Goal: Task Accomplishment & Management: Complete application form

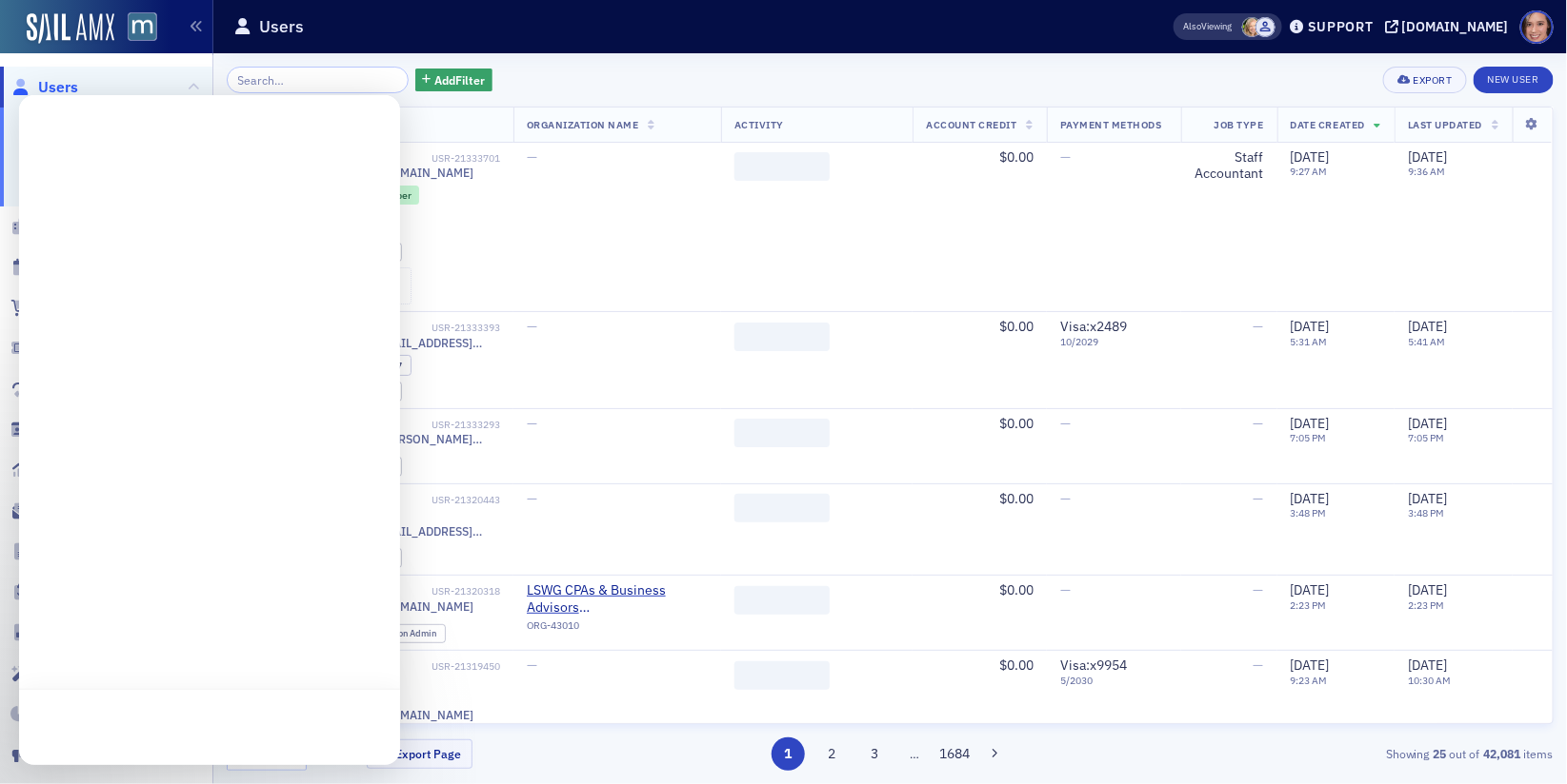
click at [92, 493] on div at bounding box center [209, 430] width 381 height 670
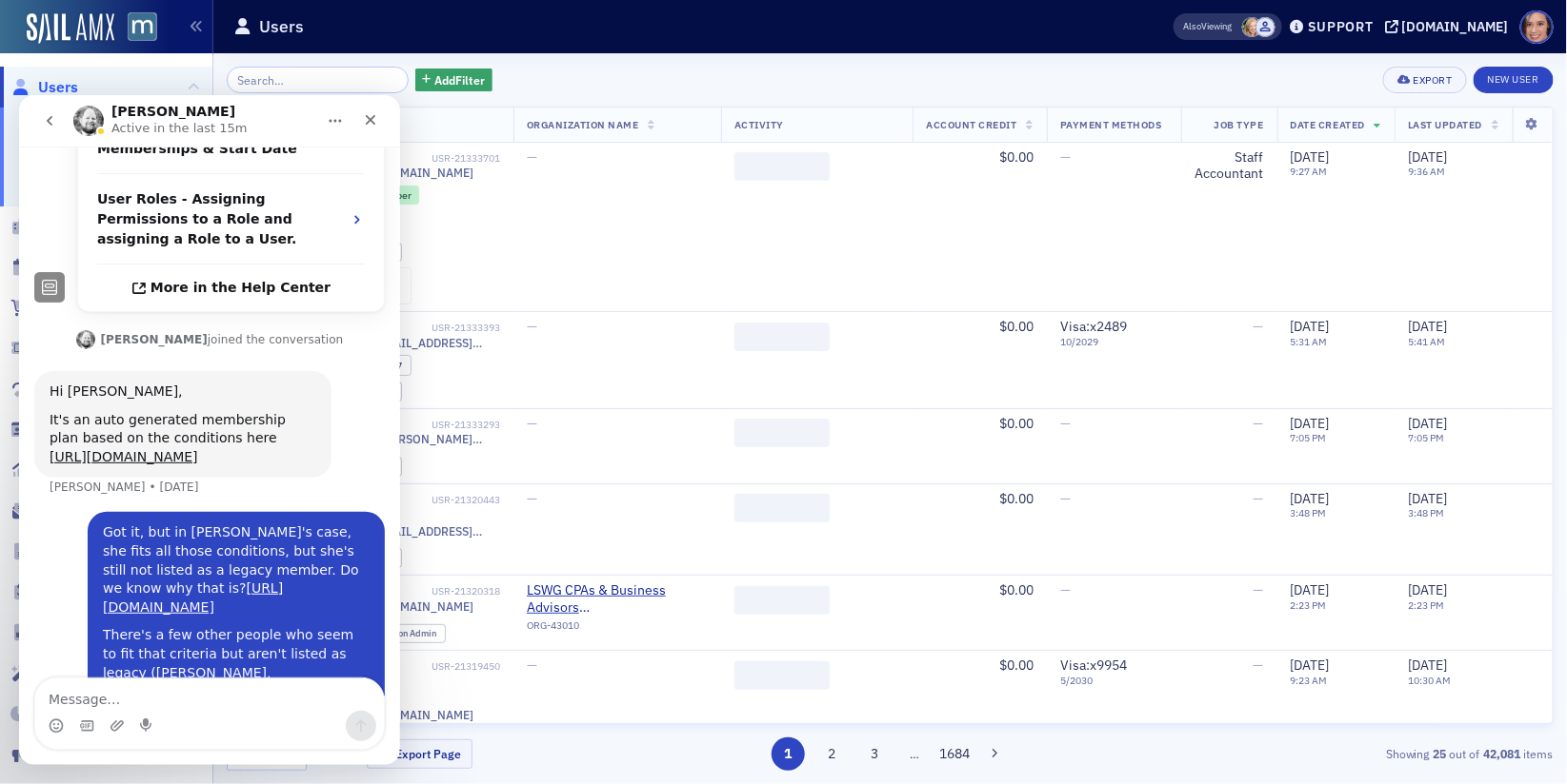
scroll to position [612, 0]
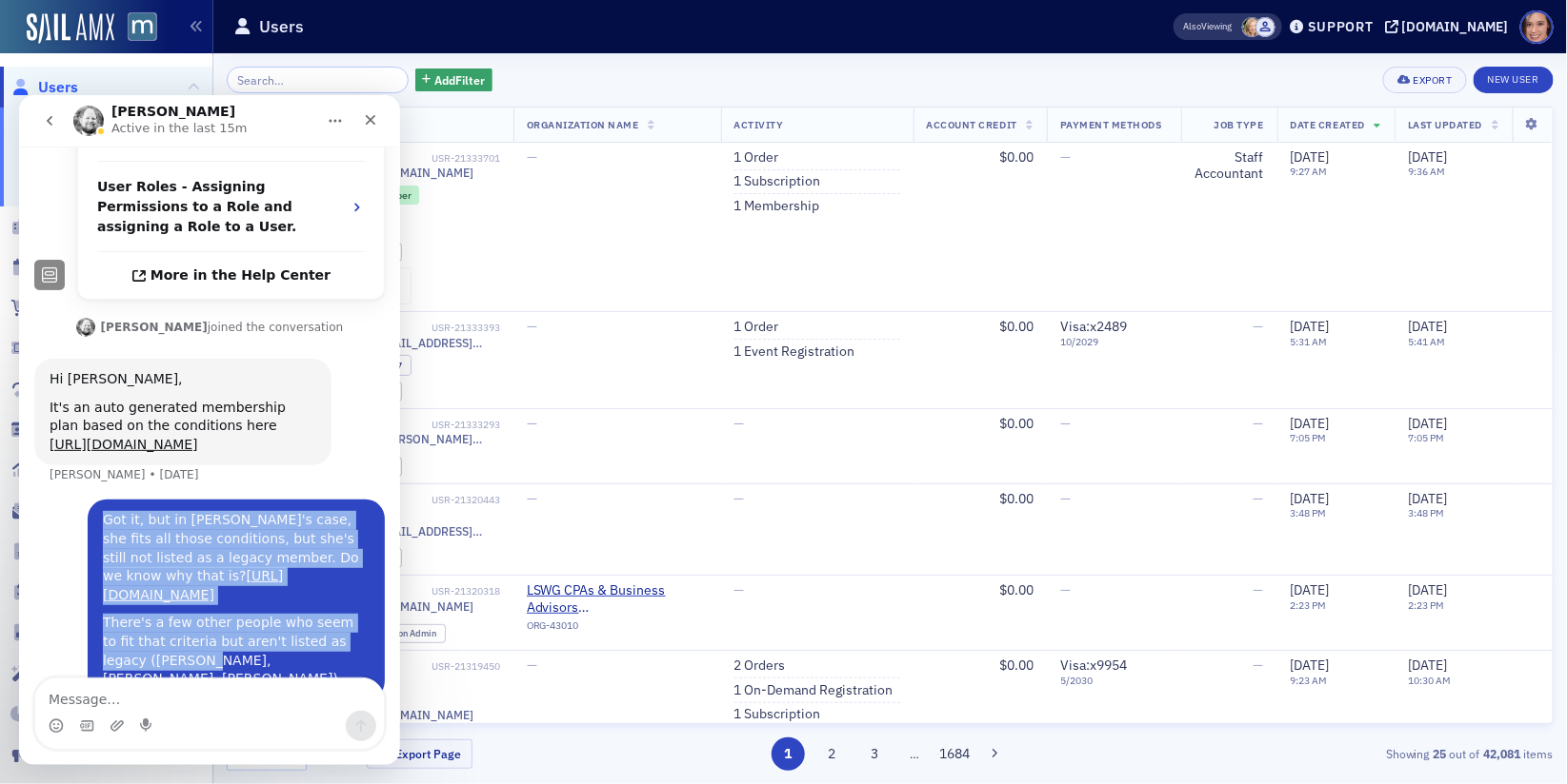
drag, startPoint x: 95, startPoint y: 533, endPoint x: 158, endPoint y: 624, distance: 110.7
click at [158, 624] on div "Got it, but in [PERSON_NAME]'s case, she fits all those conditions, but she's s…" at bounding box center [235, 598] width 297 height 200
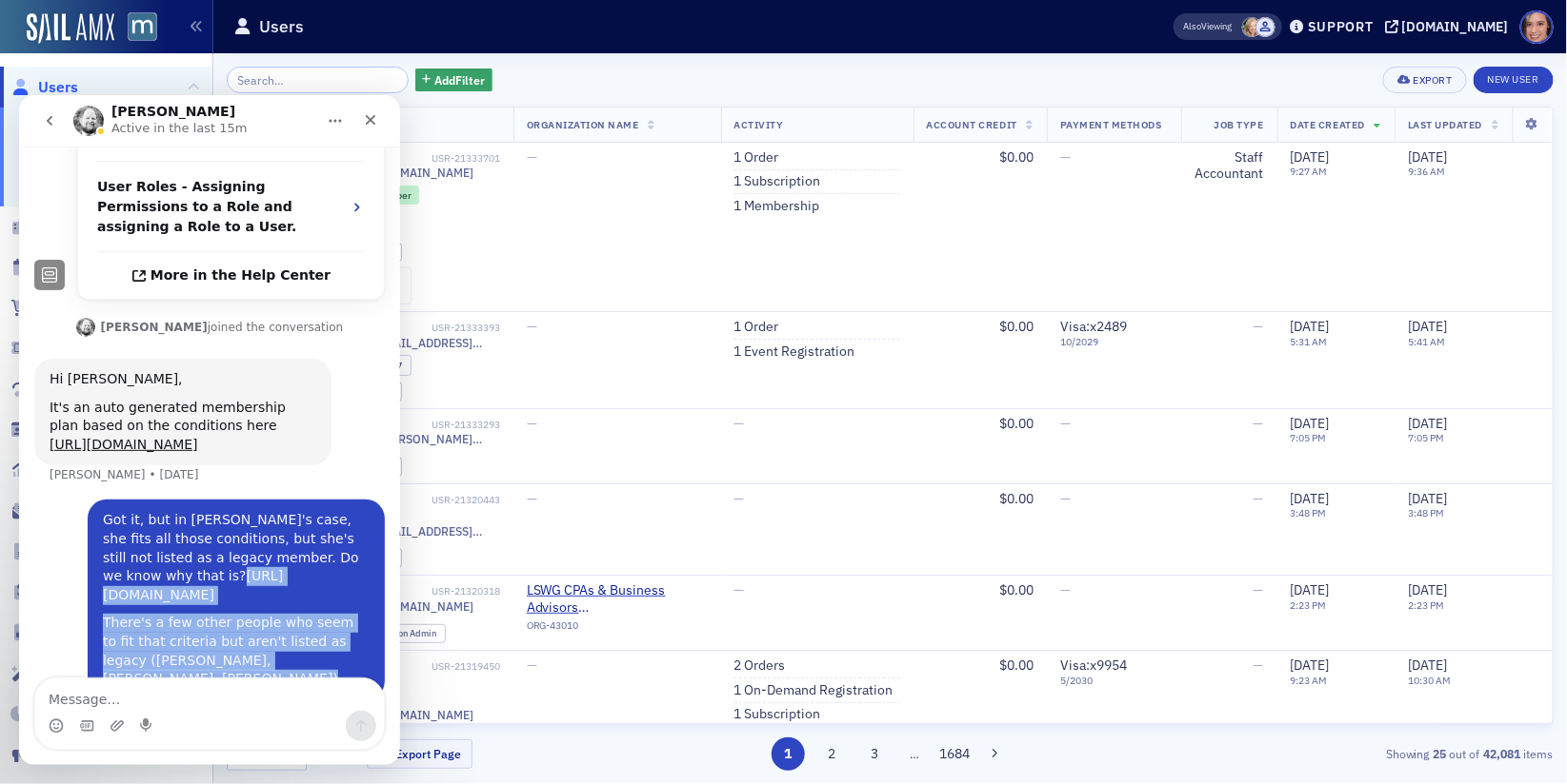
copy div "[URL][DOMAIN_NAME] There's a few other people who seem to fit that criteria but…"
drag, startPoint x: 159, startPoint y: 636, endPoint x: 103, endPoint y: 537, distance: 113.7
click at [103, 537] on div "Got it, but in [PERSON_NAME]'s case, she fits all those conditions, but she's s…" at bounding box center [235, 598] width 266 height 177
copy div "auto generated membership plan based on the conditions here [URL][DOMAIN_NAME]"
drag, startPoint x: 91, startPoint y: 333, endPoint x: 230, endPoint y: 405, distance: 156.5
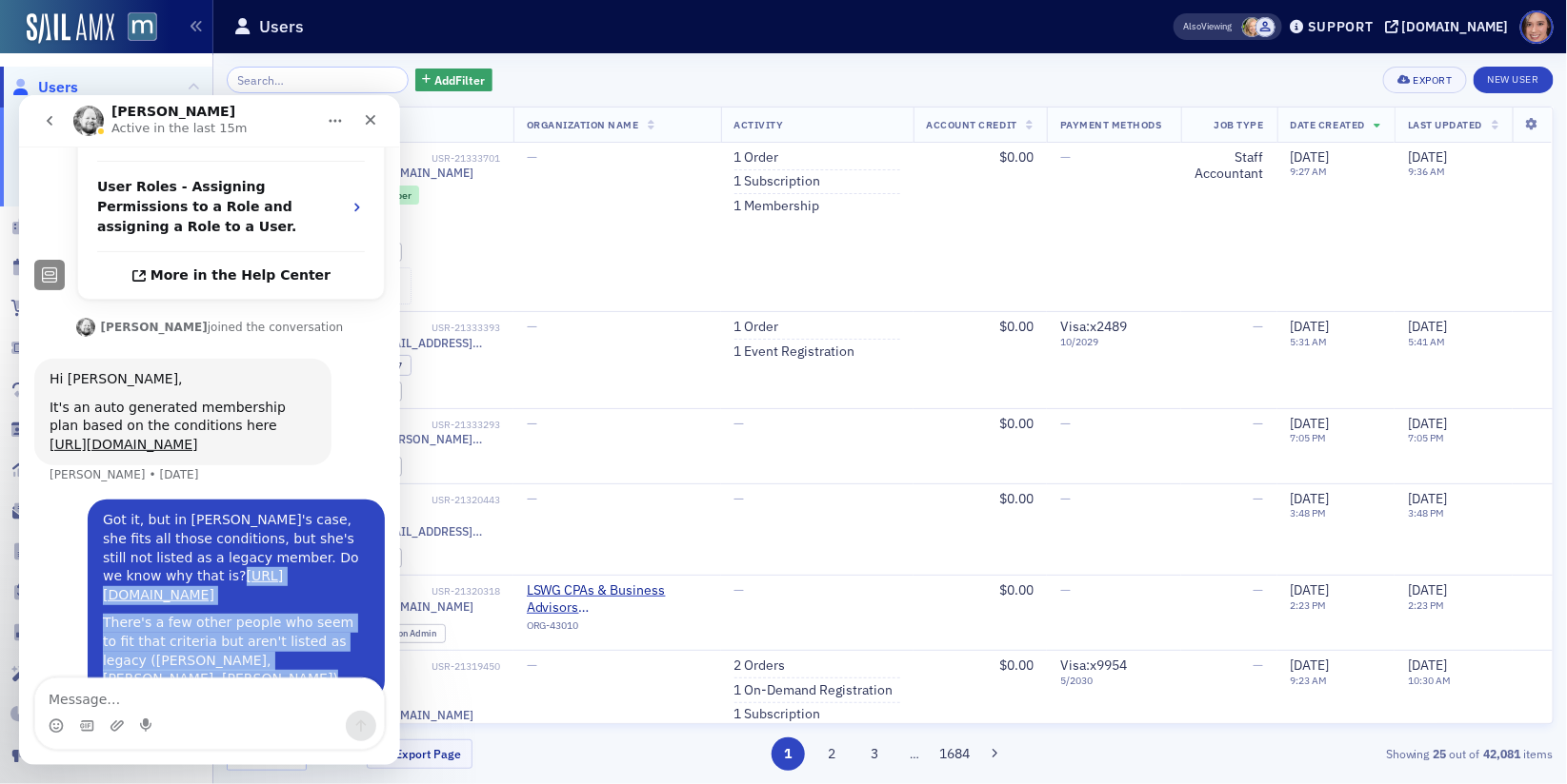
click at [230, 405] on div "It's an auto generated membership plan based on the conditions here [URL][DOMAI…" at bounding box center [182, 426] width 266 height 56
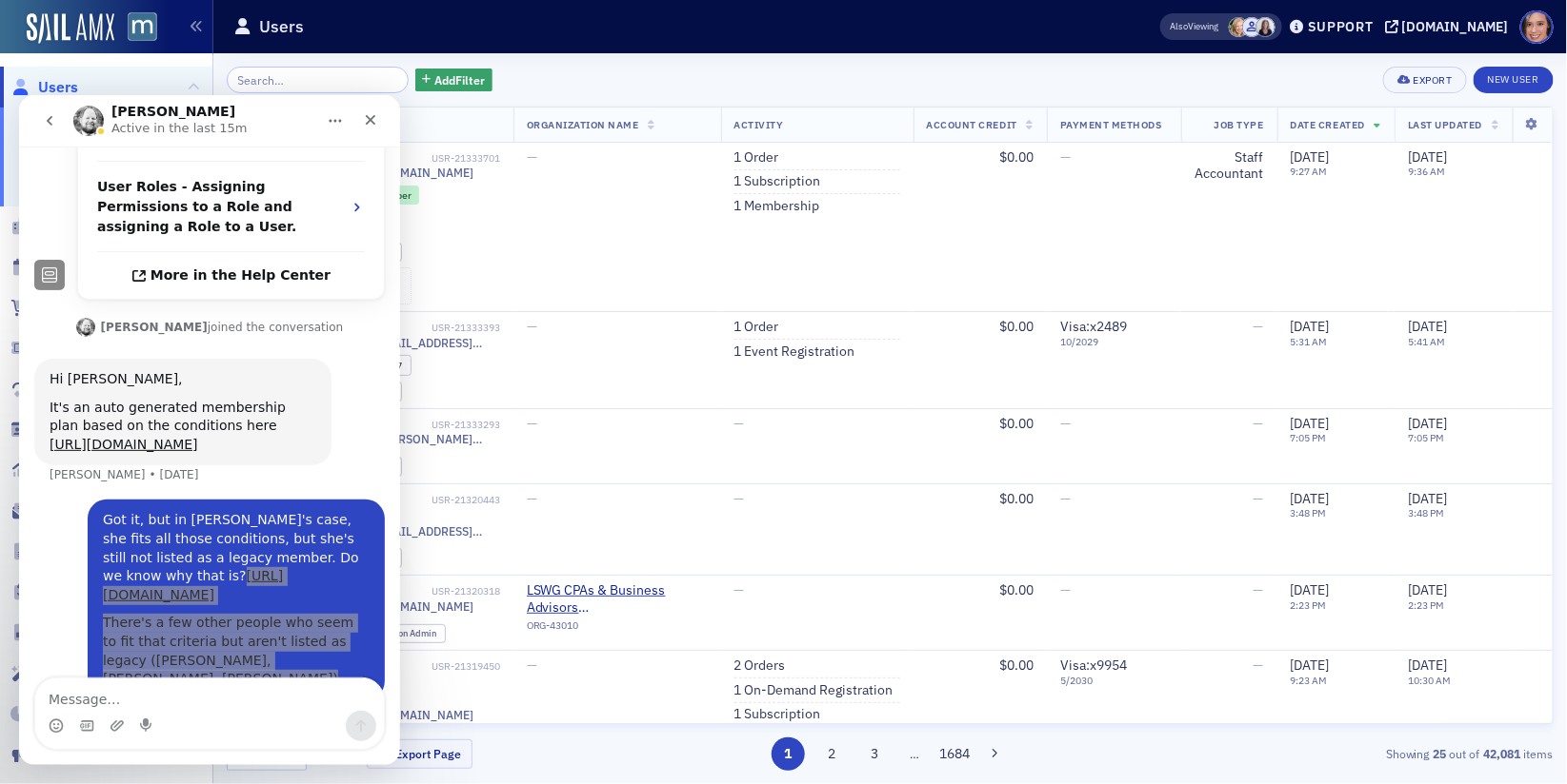
click at [853, 39] on div "Users" at bounding box center [666, 26] width 867 height 36
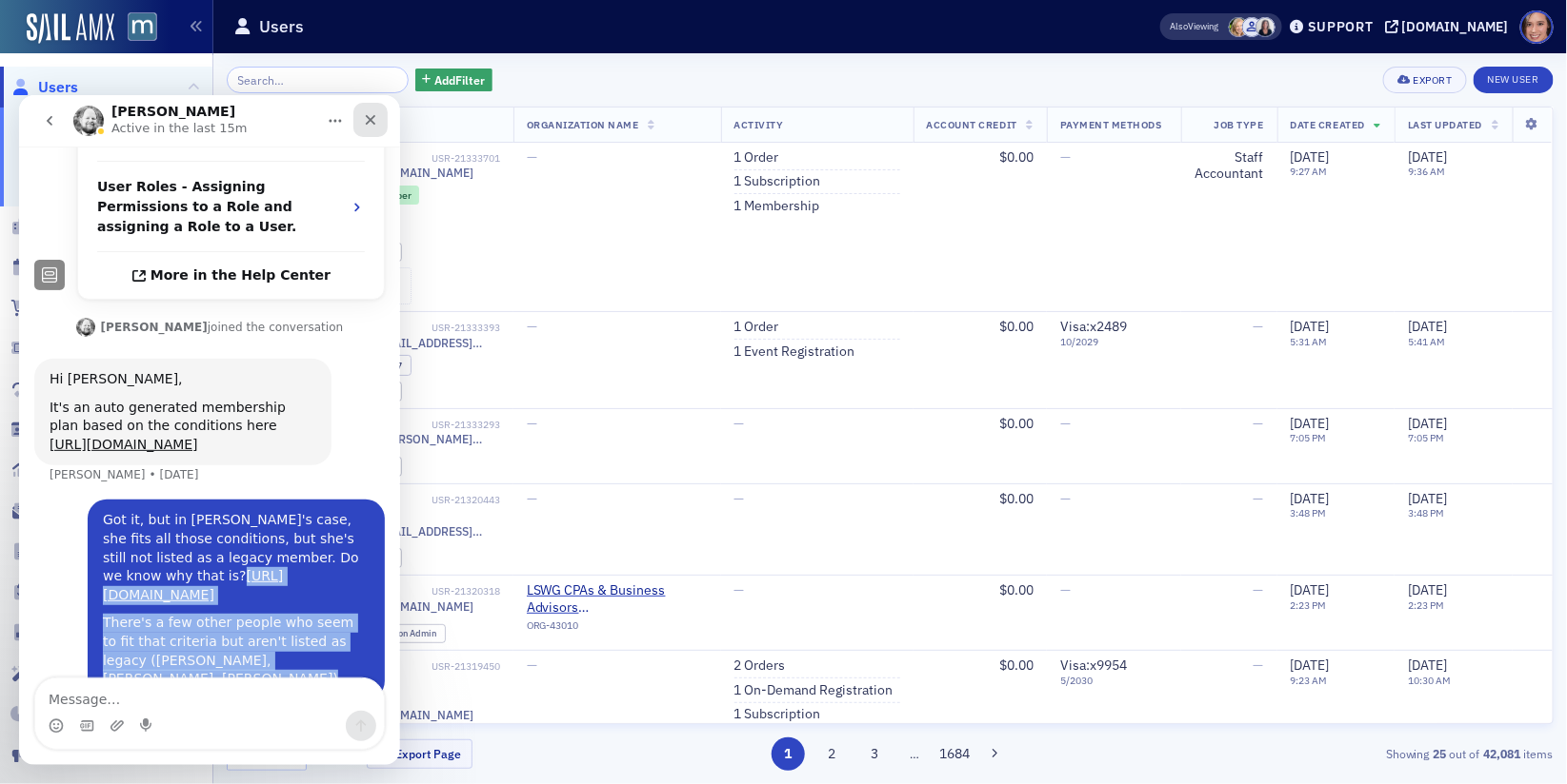
click at [373, 119] on icon "Close" at bounding box center [371, 119] width 15 height 15
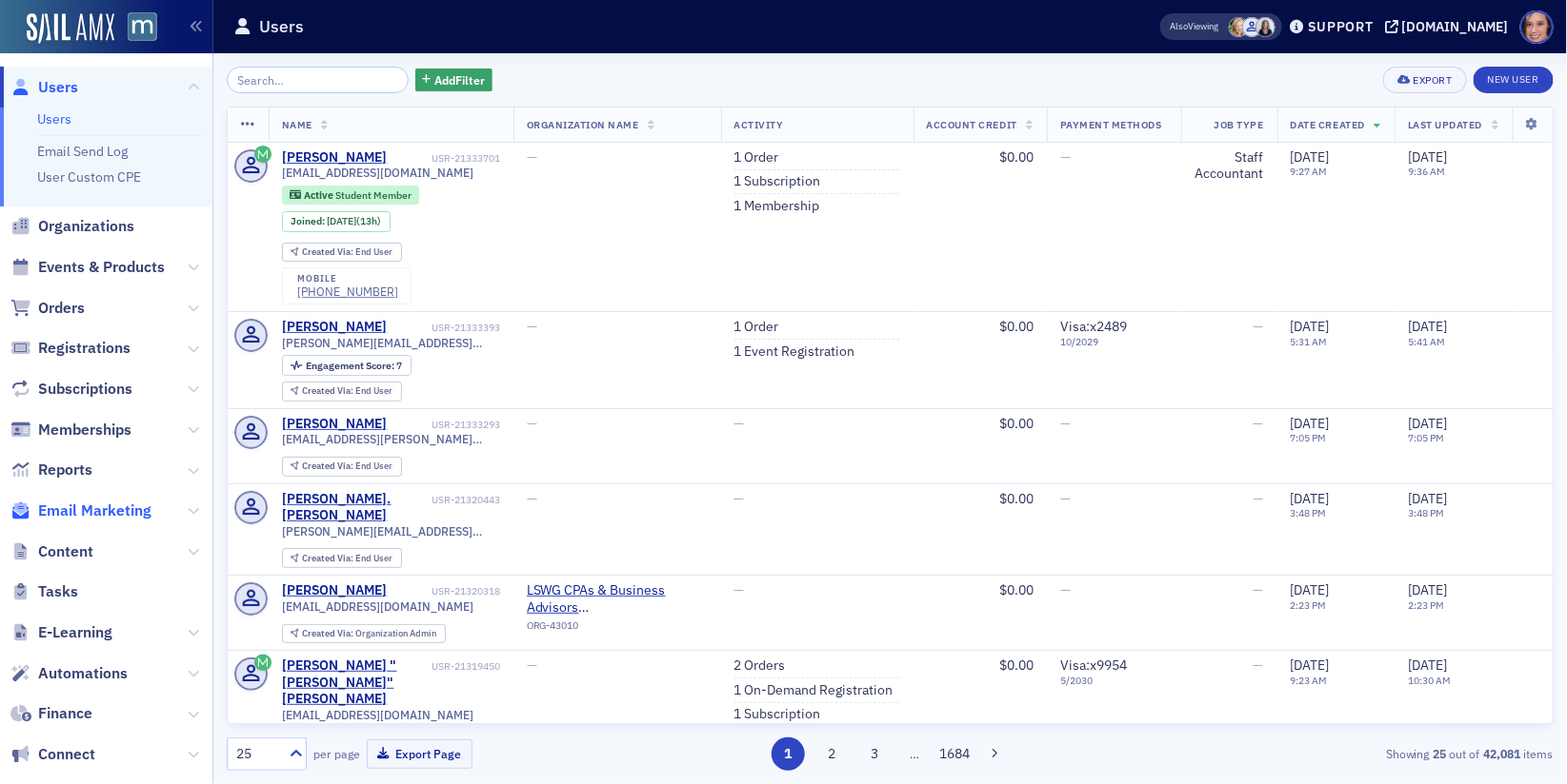
click at [108, 506] on span "Email Marketing" at bounding box center [94, 511] width 113 height 21
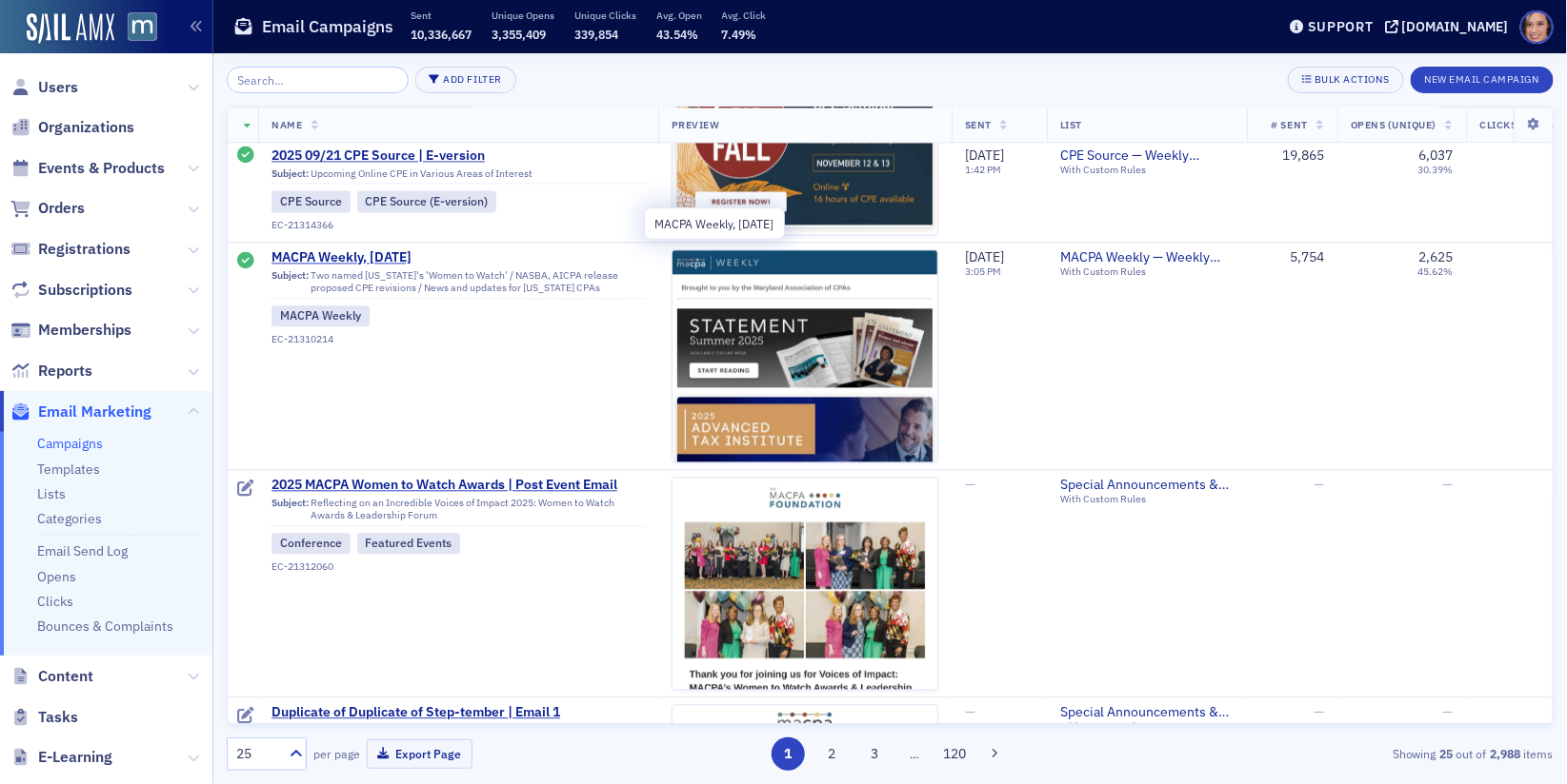
scroll to position [4475, 0]
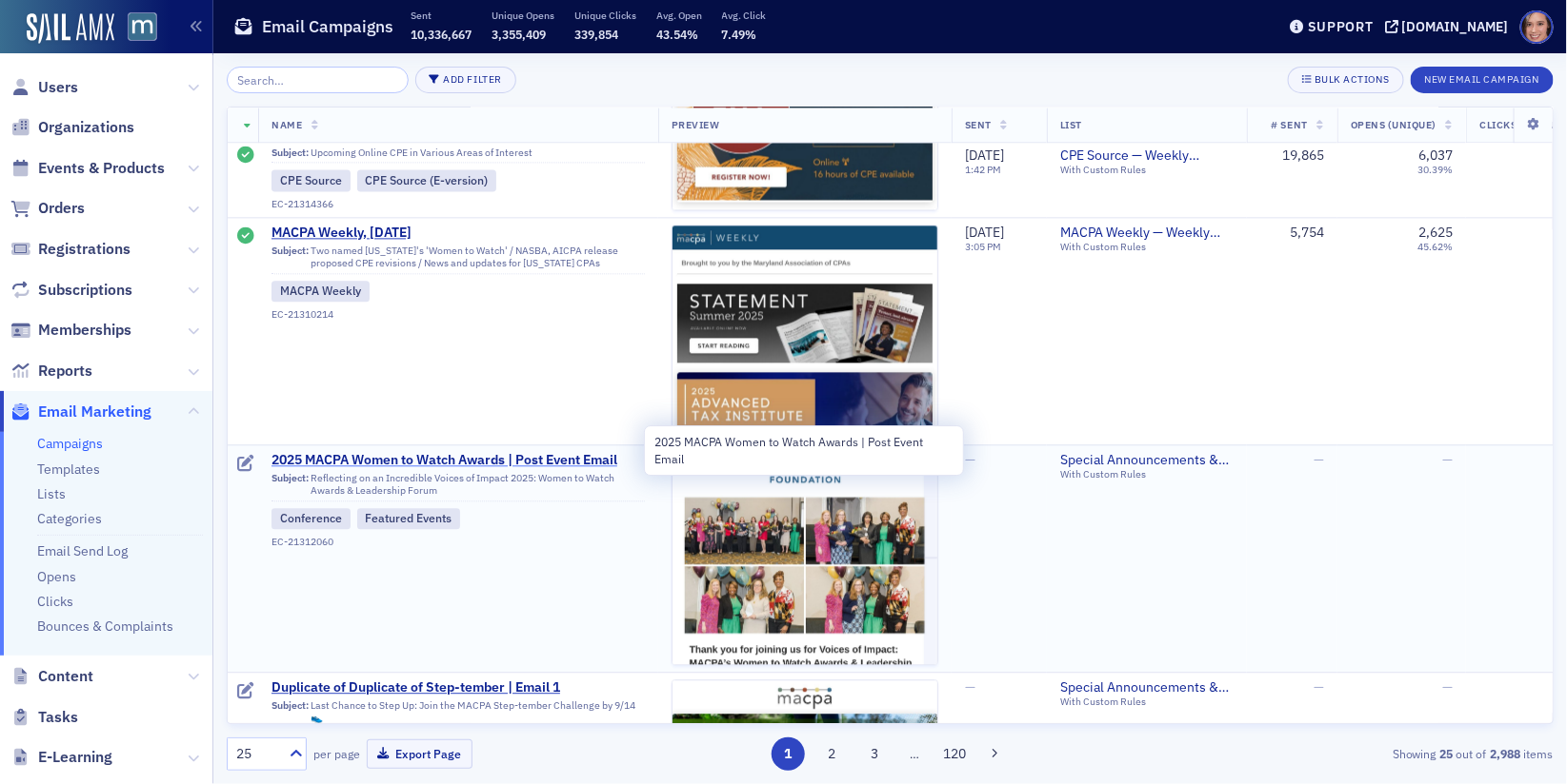
click at [538, 454] on span "2025 MACPA Women to Watch Awards | Post Event Email" at bounding box center [457, 461] width 373 height 17
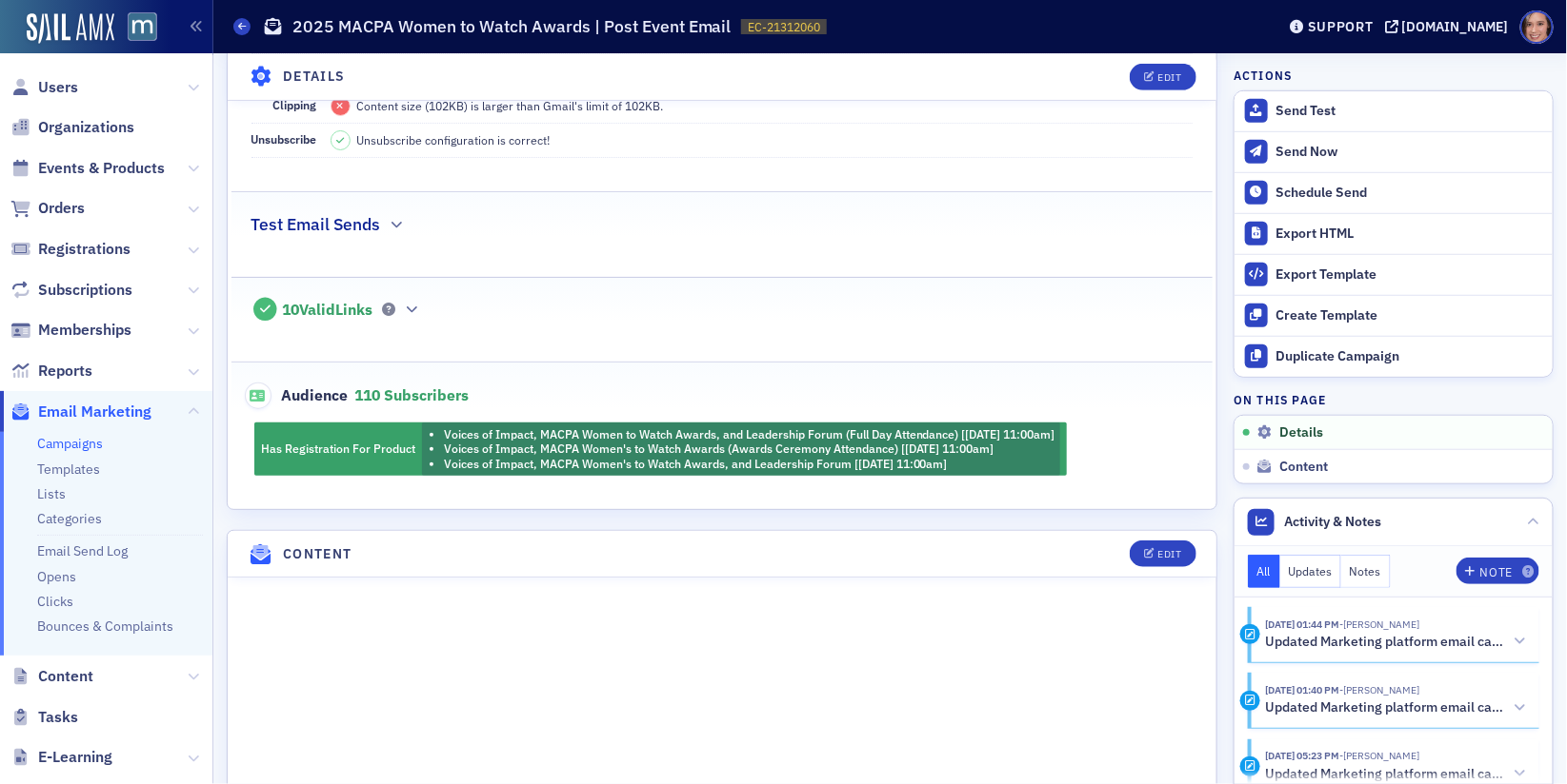
scroll to position [484, 0]
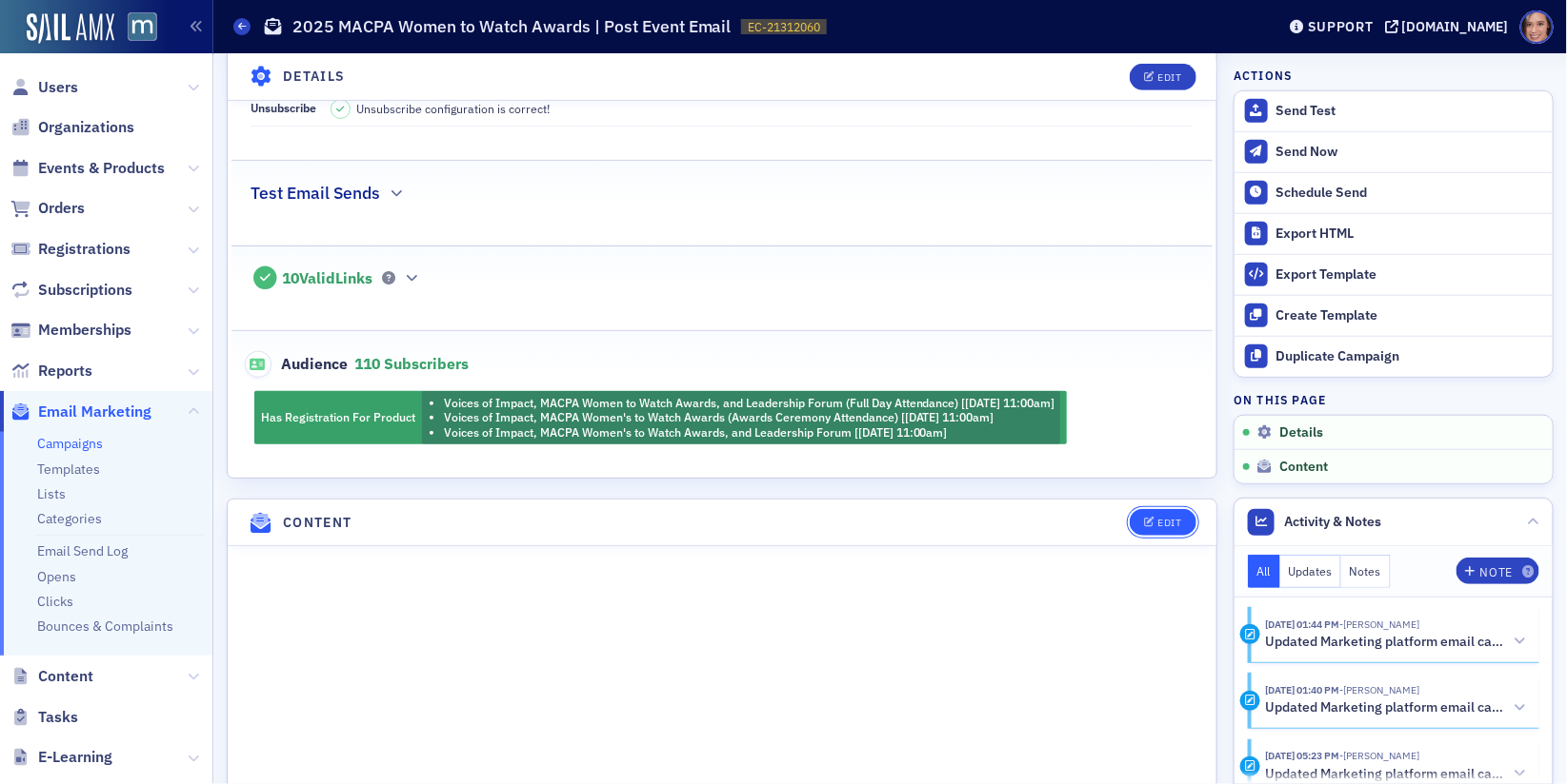
click at [1172, 509] on button "Edit" at bounding box center [1162, 523] width 66 height 27
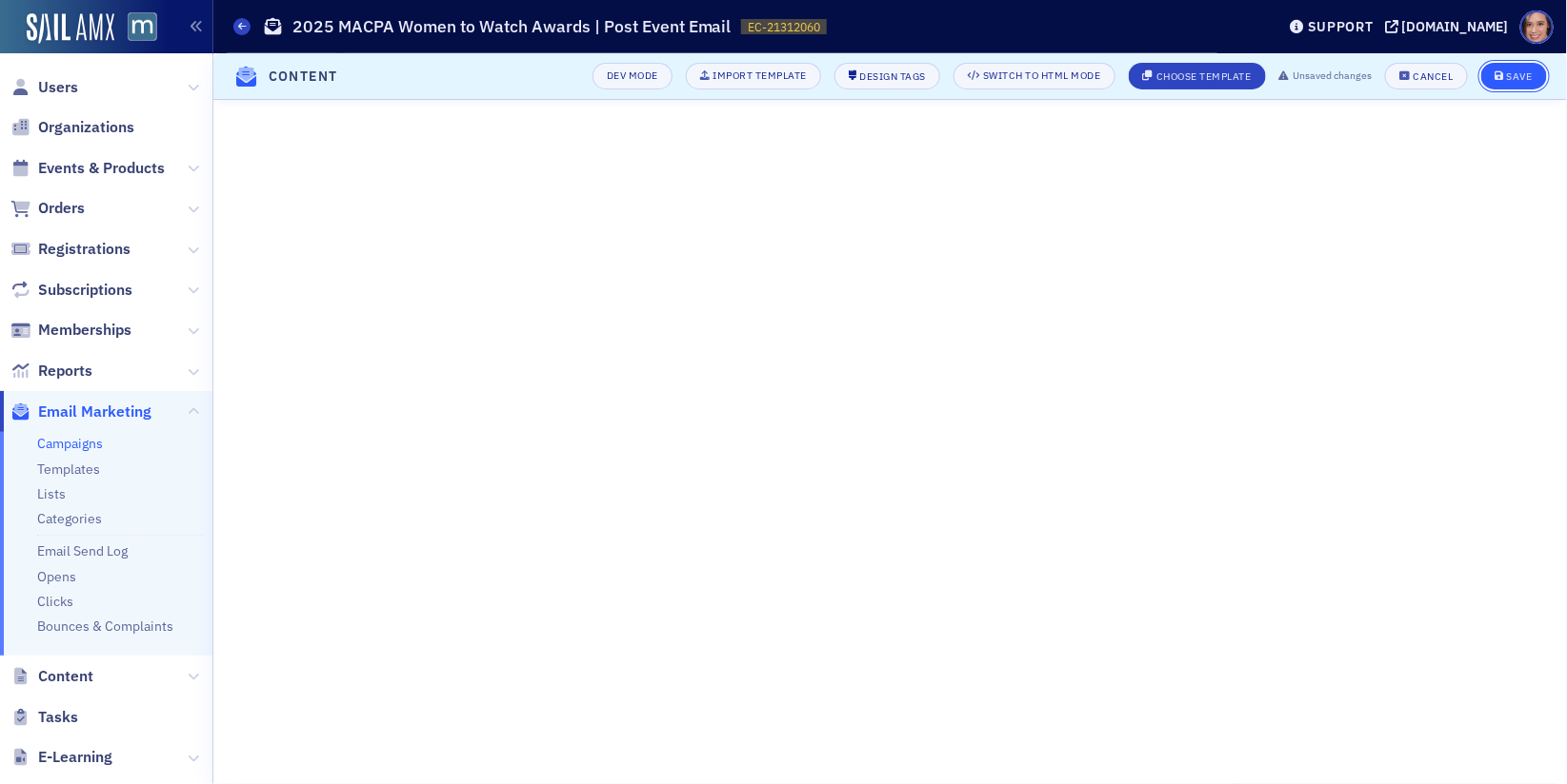
click at [1510, 74] on div "Save" at bounding box center [1520, 76] width 26 height 11
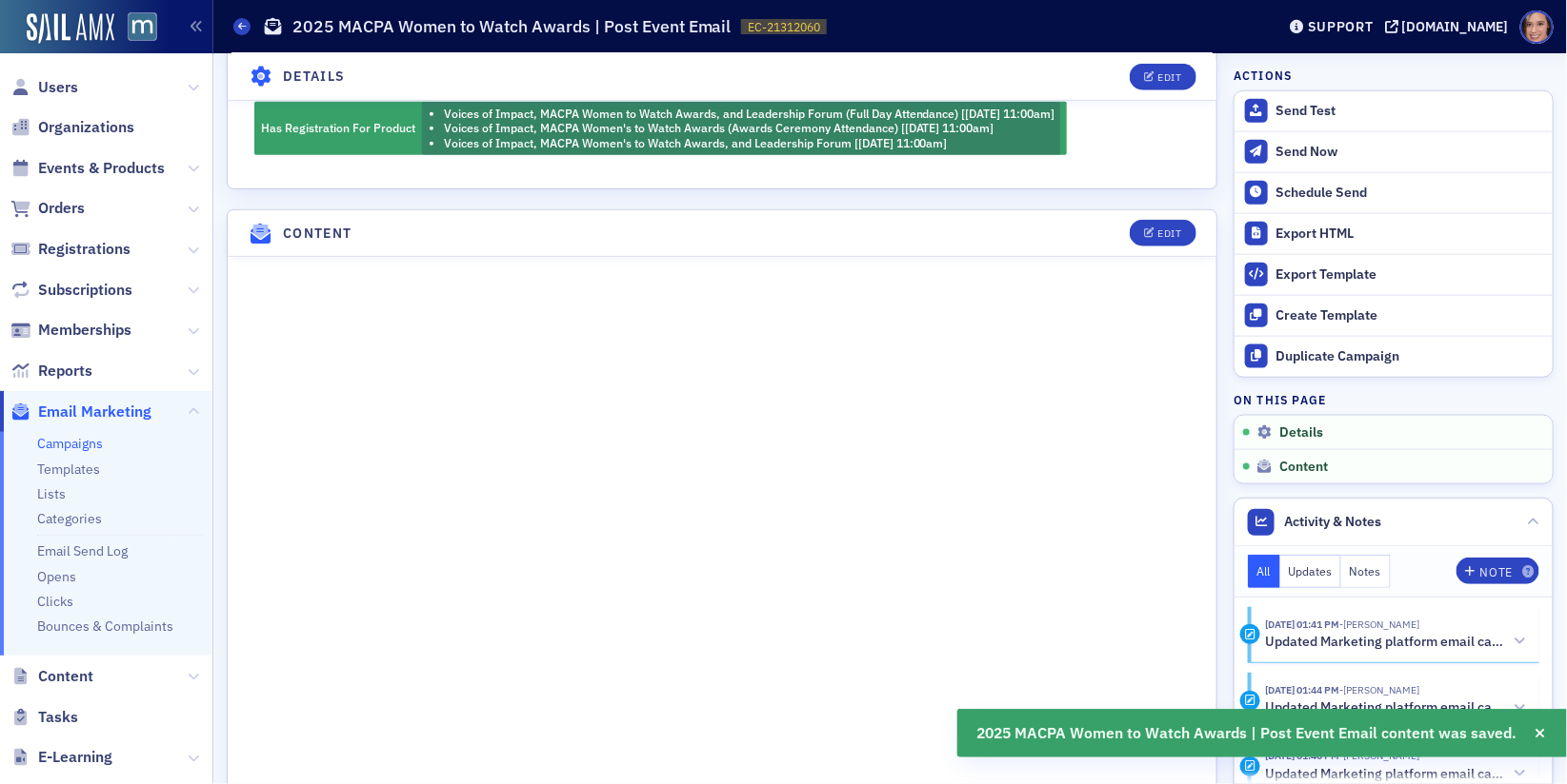
scroll to position [910, 0]
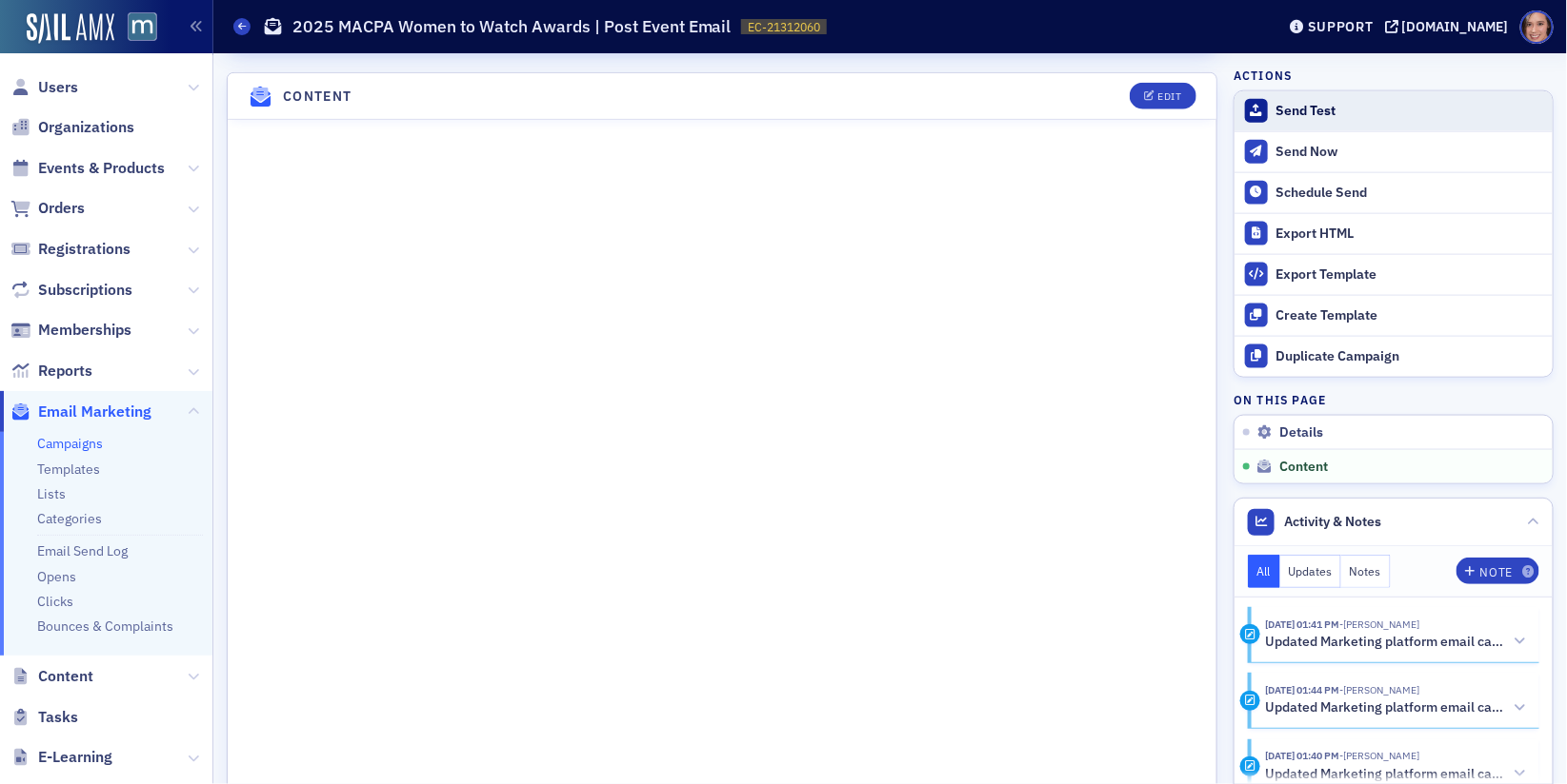
click at [1332, 114] on div "Send Test" at bounding box center [1409, 111] width 266 height 17
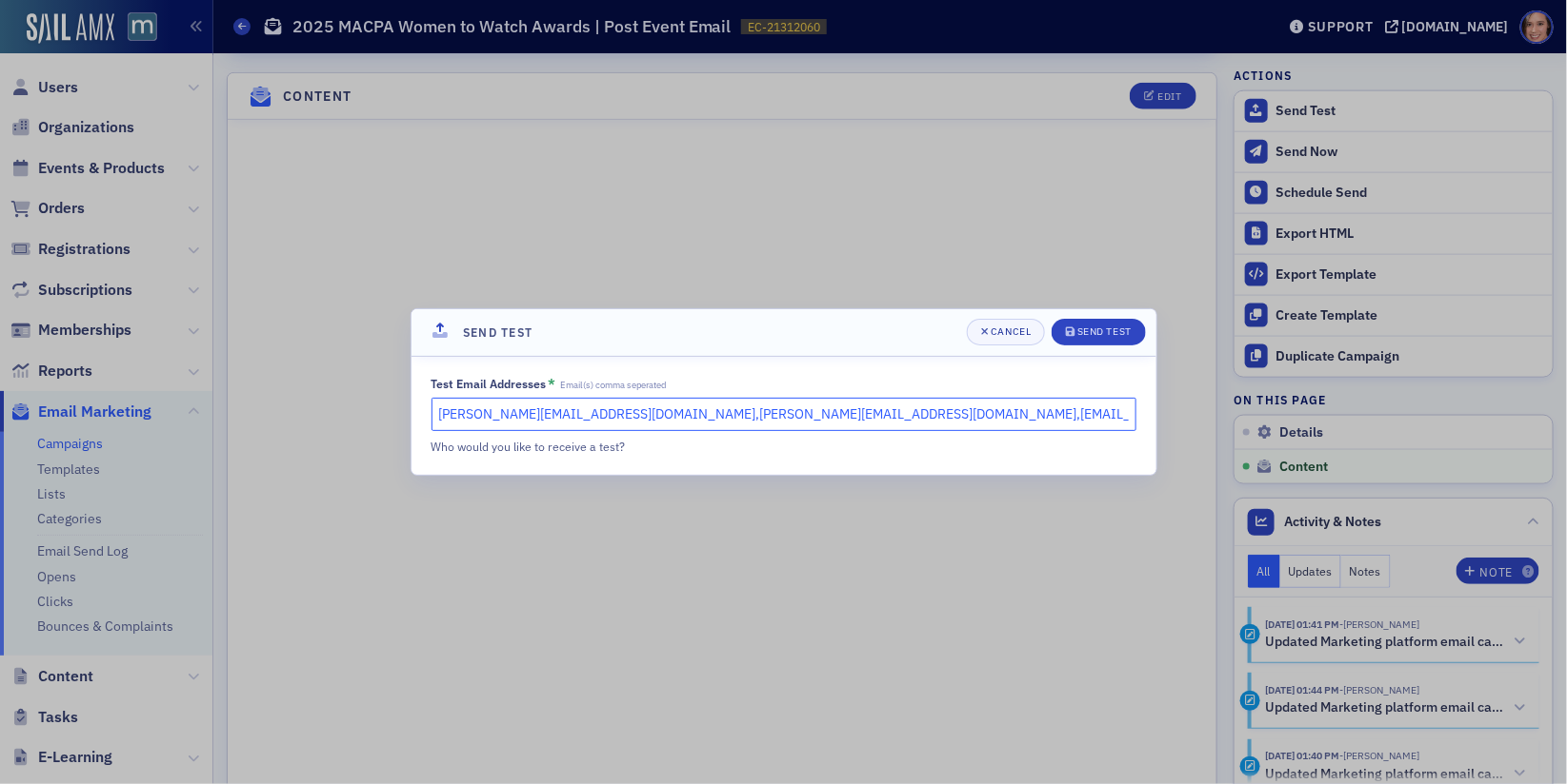
drag, startPoint x: 608, startPoint y: 417, endPoint x: 433, endPoint y: 416, distance: 175.0
click at [433, 416] on input "[PERSON_NAME][EMAIL_ADDRESS][DOMAIN_NAME],[PERSON_NAME][EMAIL_ADDRESS][DOMAIN_N…" at bounding box center [784, 414] width 705 height 33
click at [469, 411] on input "[PERSON_NAME][EMAIL_ADDRESS][DOMAIN_NAME],[EMAIL_ADDRESS][DOMAIN_NAME]" at bounding box center [784, 414] width 705 height 33
click at [592, 415] on input "[PERSON_NAME][EMAIL_ADDRESS][DOMAIN_NAME],[EMAIL_ADDRESS][DOMAIN_NAME]" at bounding box center [784, 414] width 705 height 33
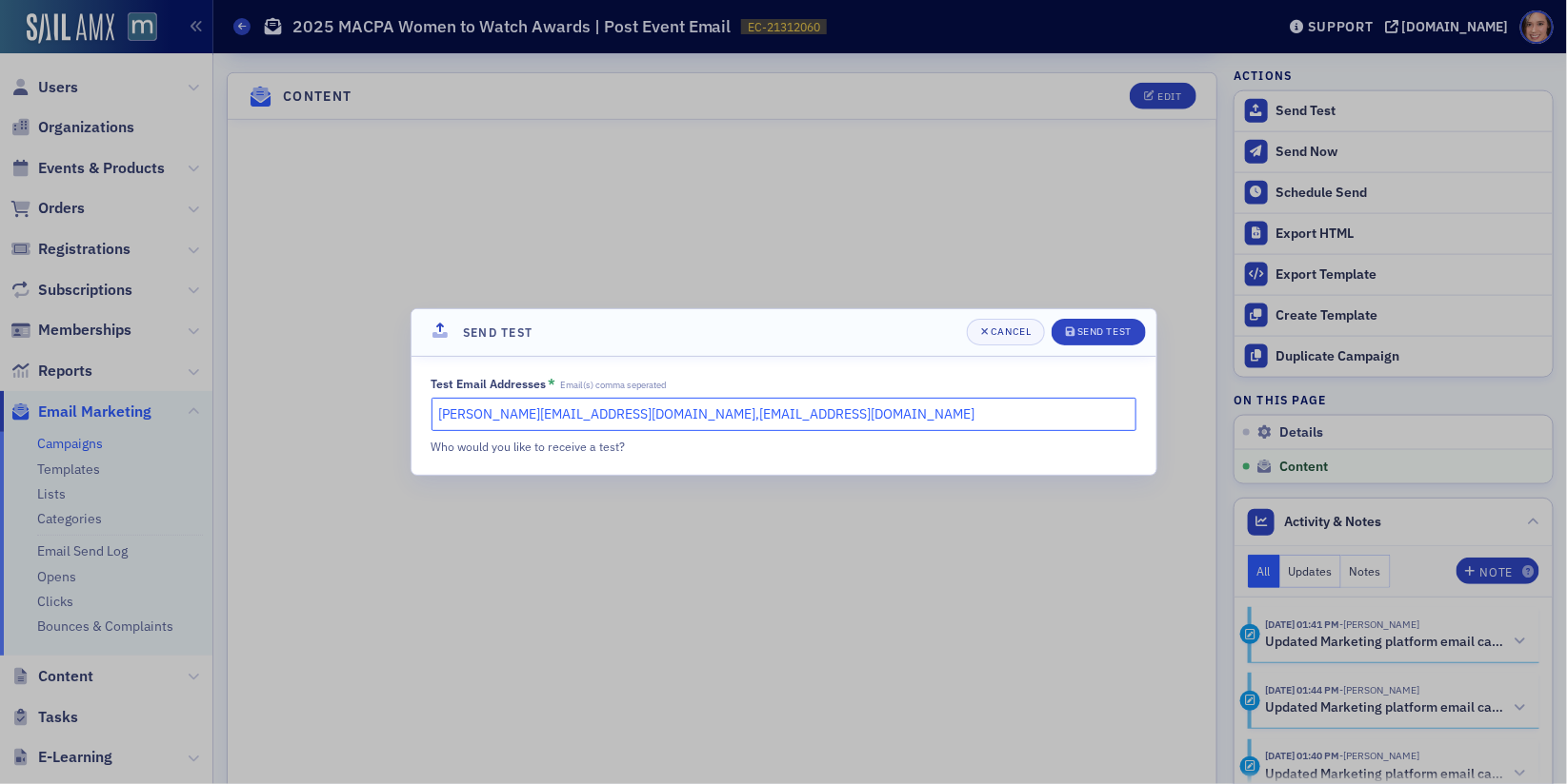
click at [592, 415] on input "[PERSON_NAME][EMAIL_ADDRESS][DOMAIN_NAME],[EMAIL_ADDRESS][DOMAIN_NAME]" at bounding box center [784, 414] width 705 height 33
type input "[PERSON_NAME][EMAIL_ADDRESS][DOMAIN_NAME],[PERSON_NAME][EMAIL_ADDRESS][DOMAIN_N…"
click at [1123, 326] on div "Send Test" at bounding box center [1104, 331] width 54 height 11
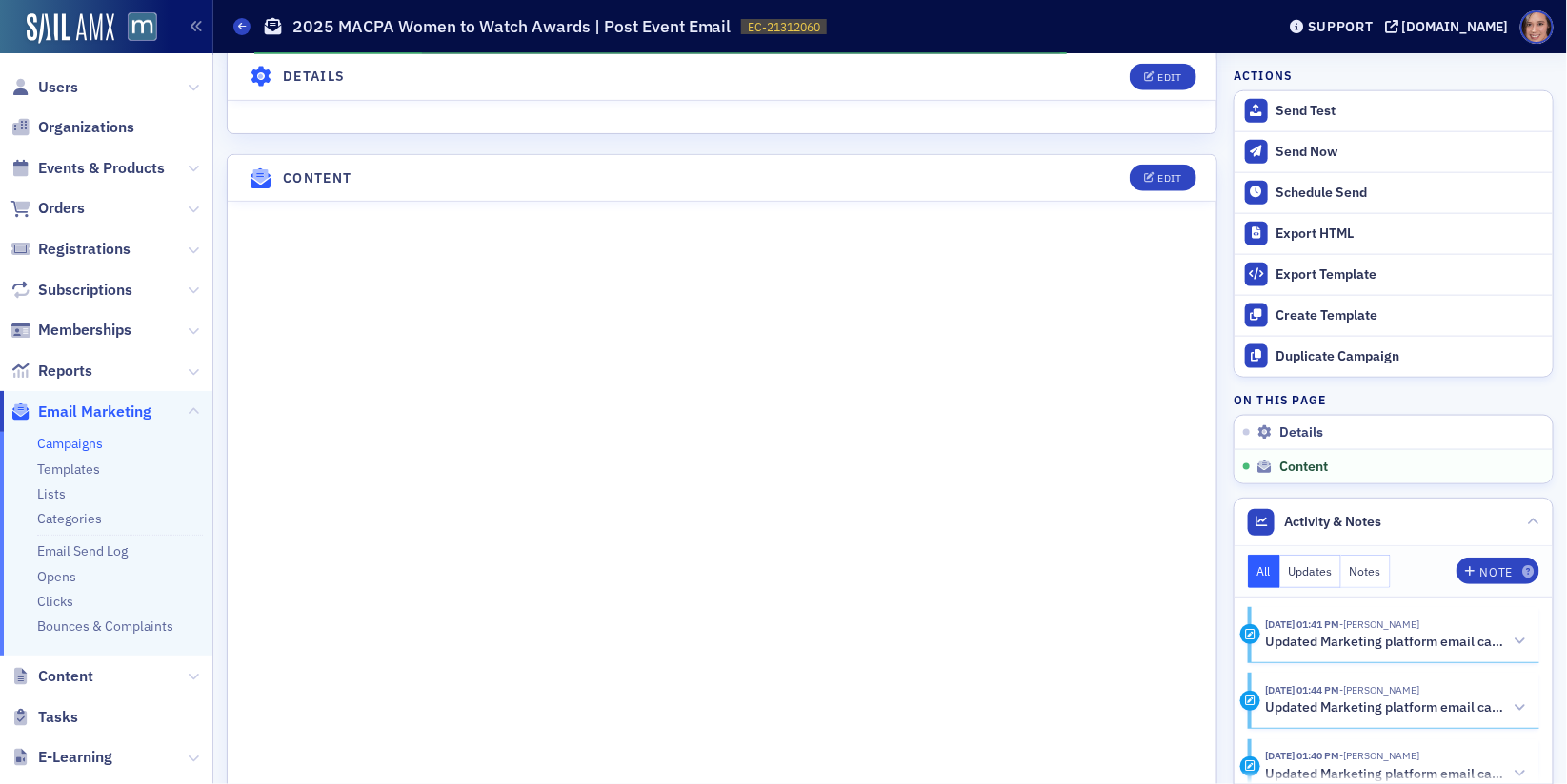
scroll to position [631, 0]
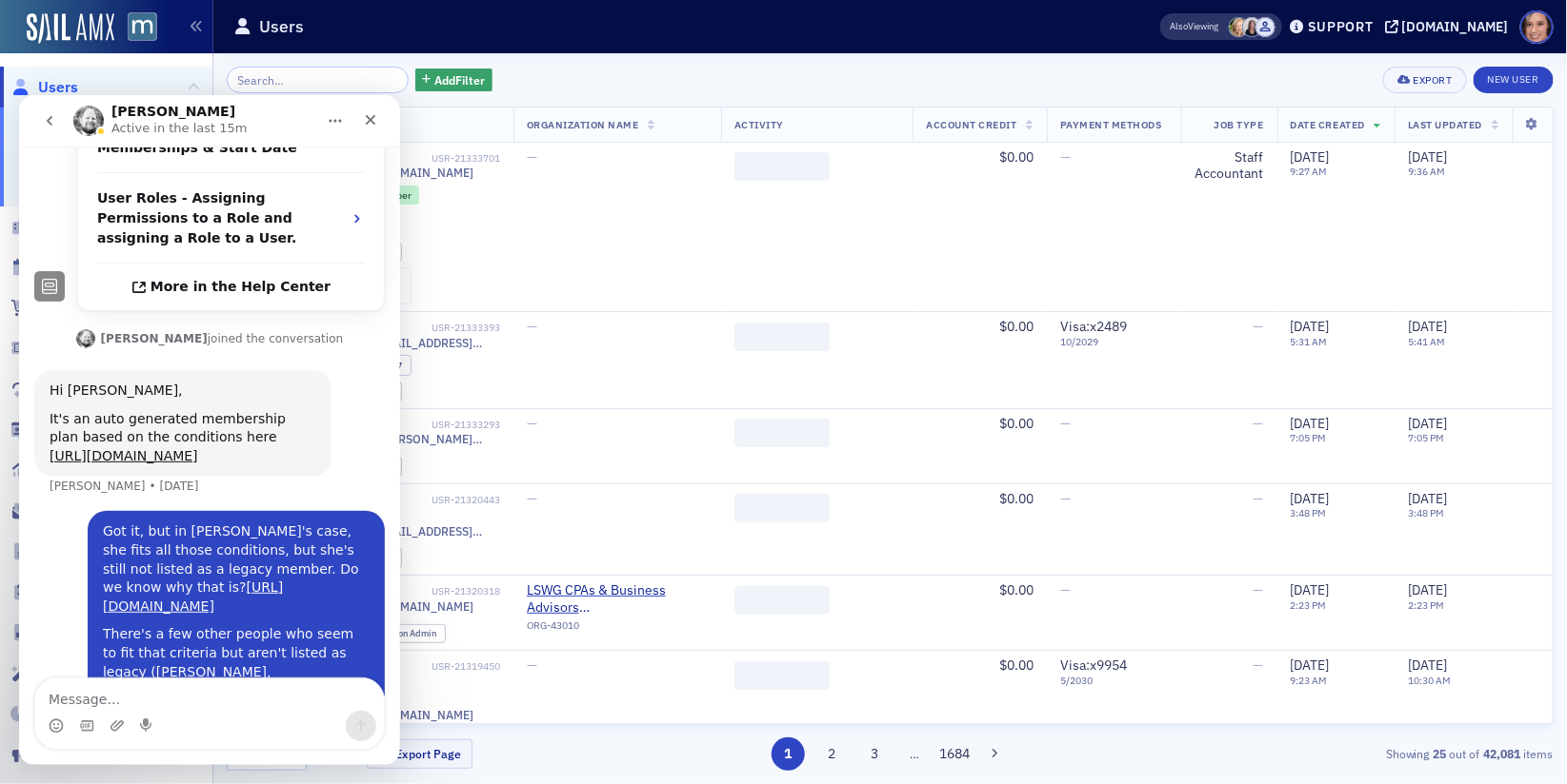
scroll to position [612, 0]
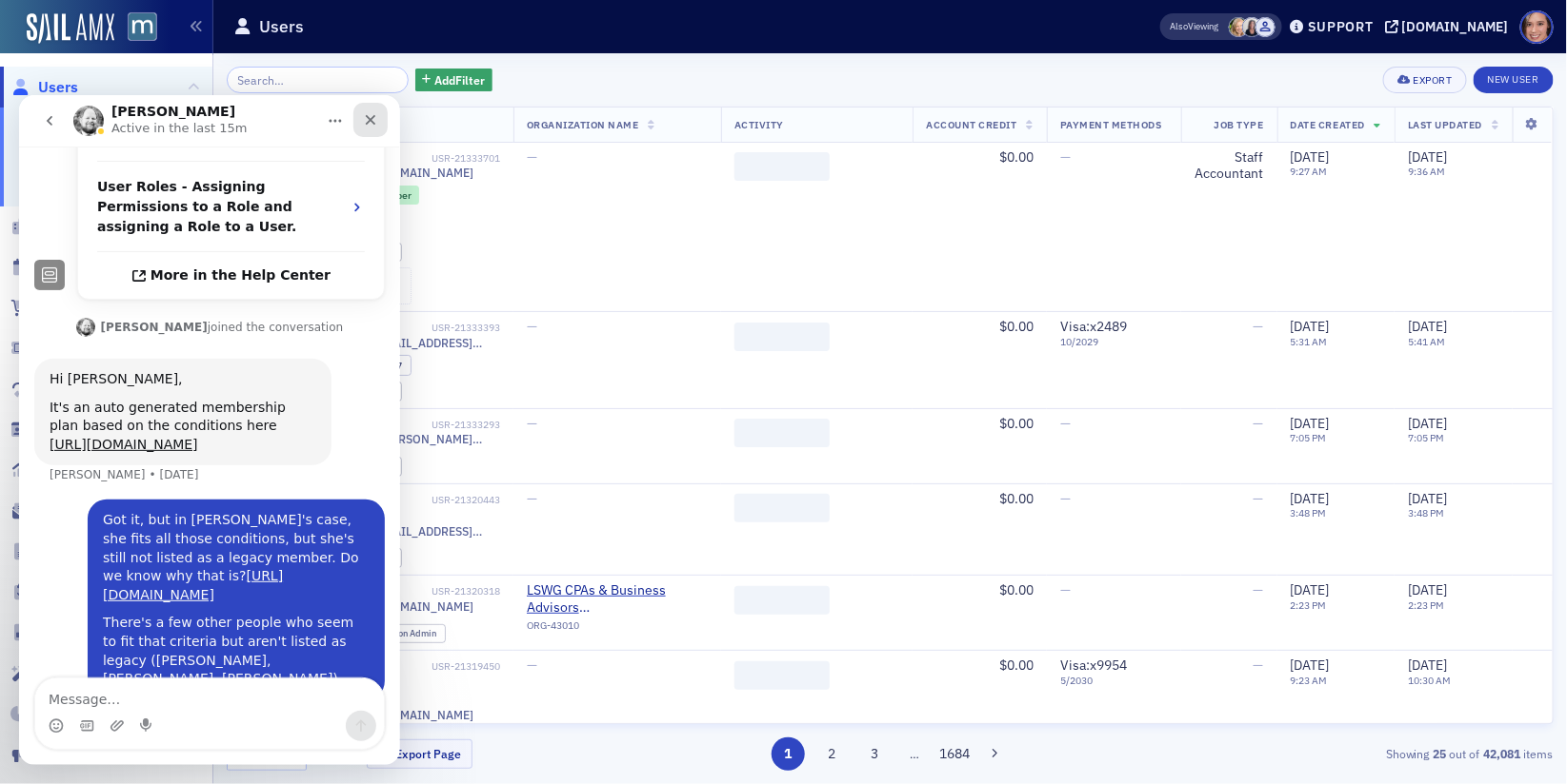
click at [381, 111] on div "Close" at bounding box center [370, 118] width 34 height 34
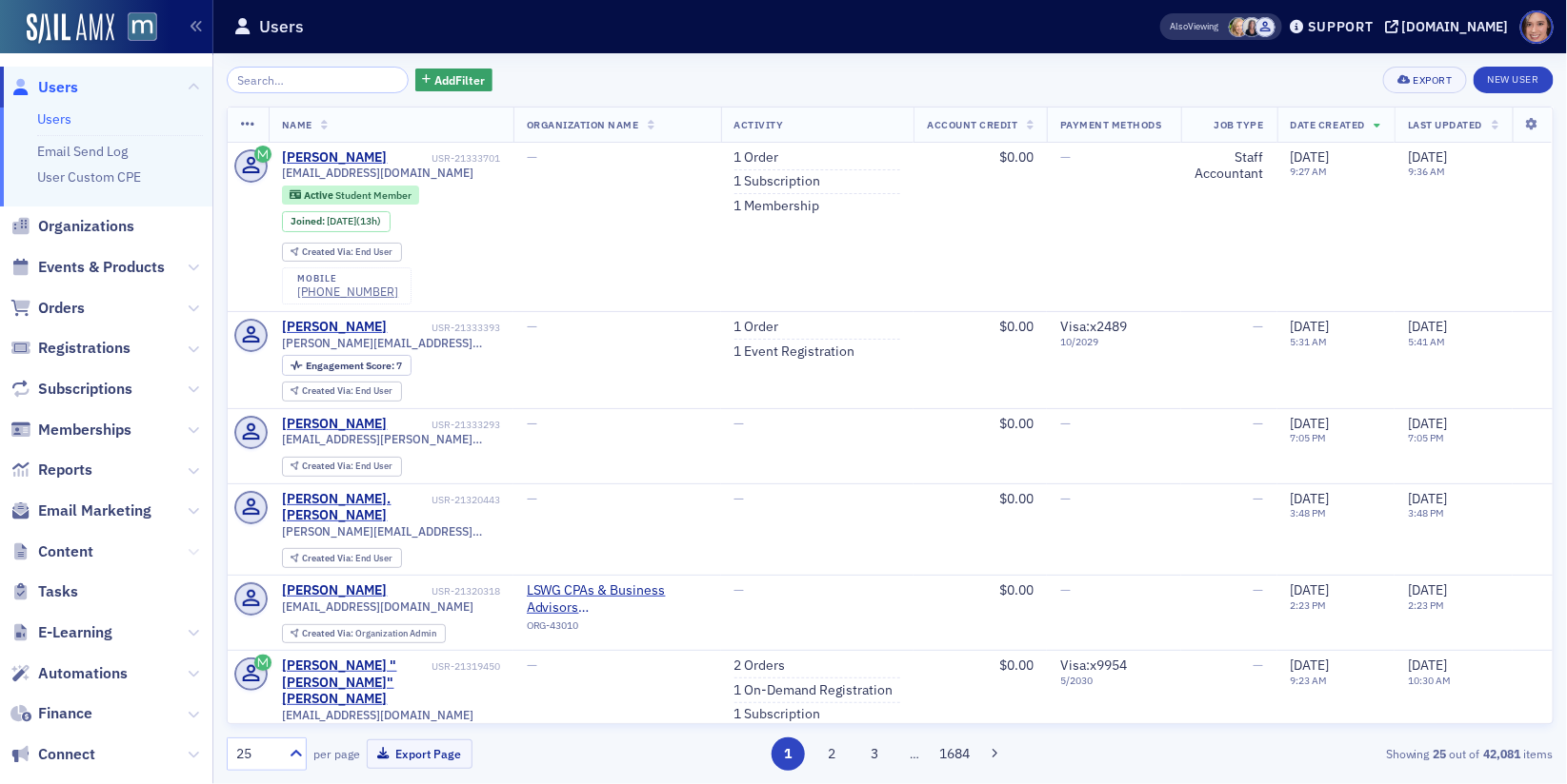
click at [189, 552] on icon at bounding box center [194, 552] width 12 height 12
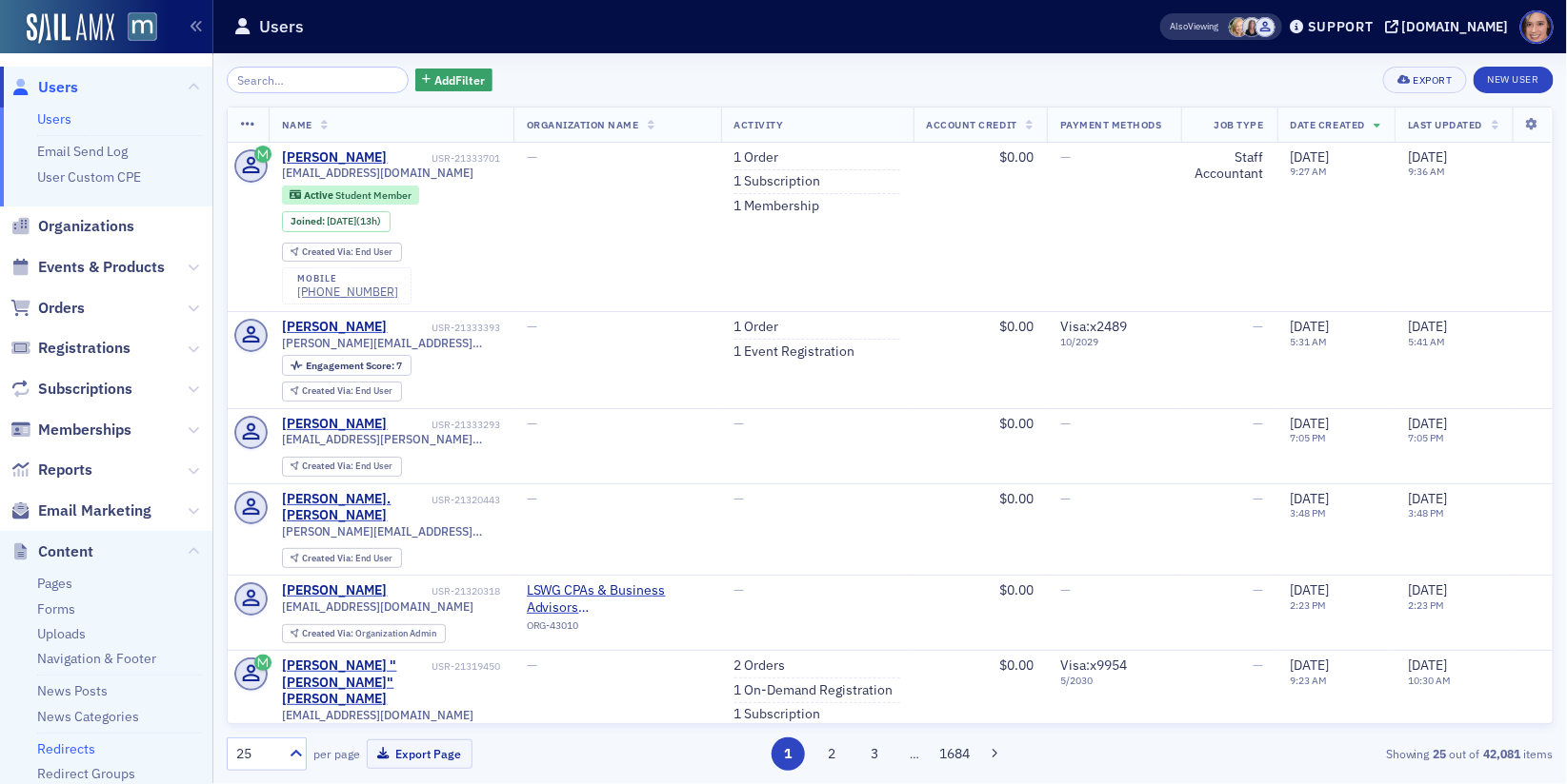
click at [76, 749] on link "Redirects" at bounding box center [66, 749] width 58 height 17
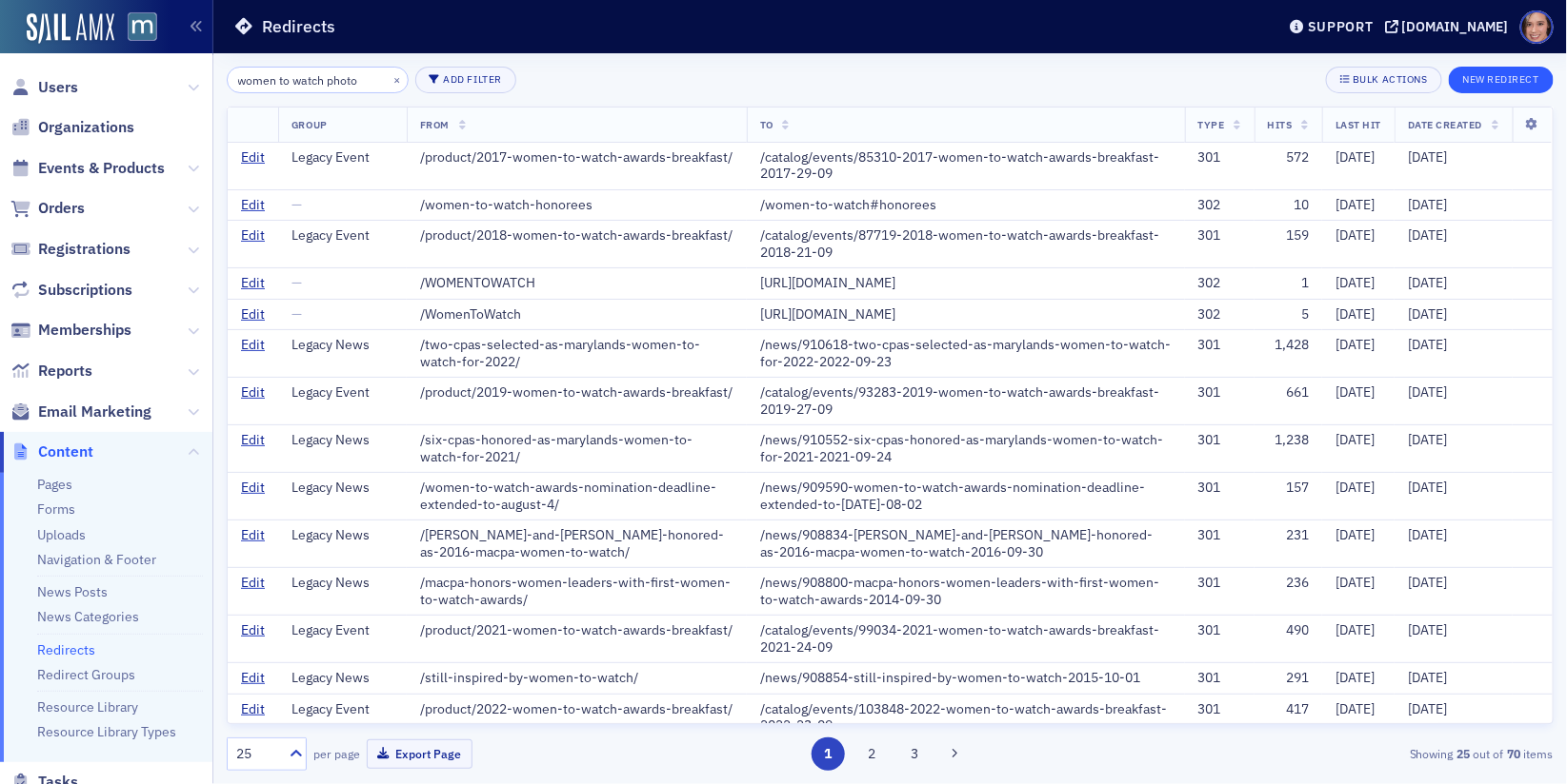
type input "women to watch photo"
click at [1472, 81] on button "New Redirect" at bounding box center [1501, 80] width 105 height 27
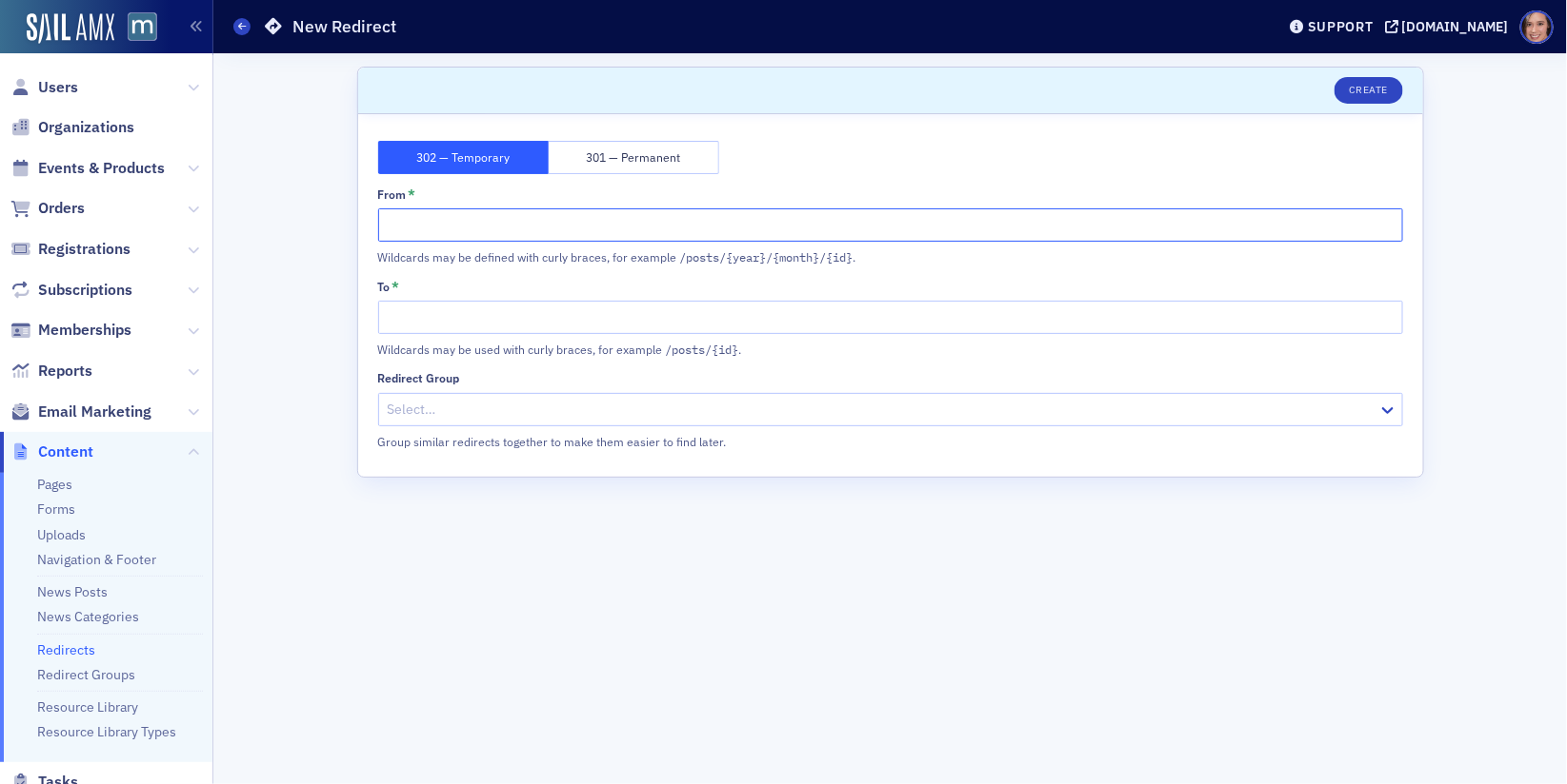
click at [513, 228] on input "From *" at bounding box center [890, 225] width 1025 height 33
click at [509, 318] on input "To *" at bounding box center [890, 317] width 1025 height 33
paste input "https://macpa.org/women-to-watch#photos"
click at [432, 316] on input "https://macpa.org/women-to-watch#photos" at bounding box center [890, 317] width 1025 height 33
drag, startPoint x: 491, startPoint y: 316, endPoint x: 290, endPoint y: 315, distance: 201.0
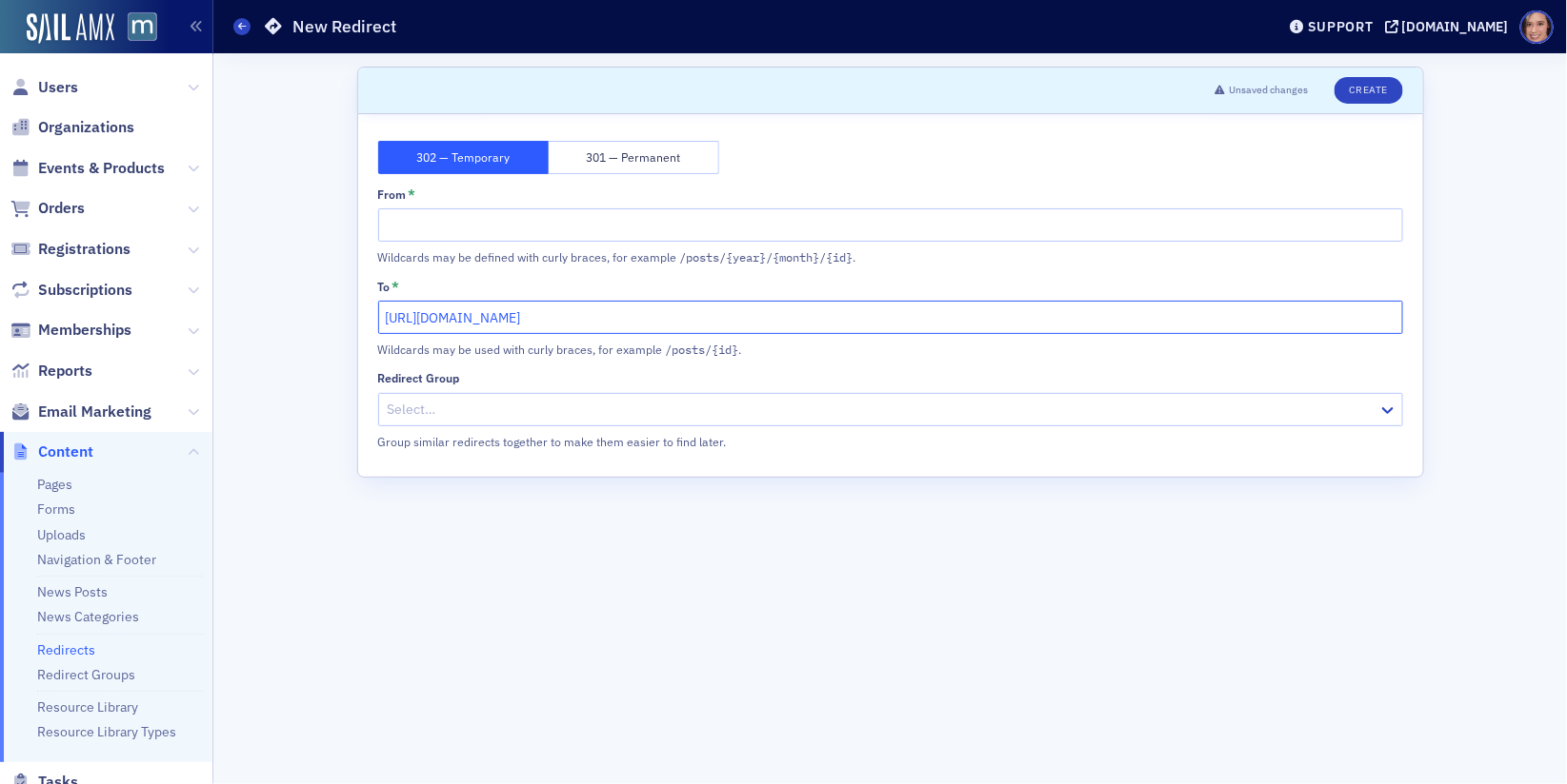
click at [290, 315] on div "Scroll to Unsaved changes Create 302 — Temporary 301 — Permanent From * Wildcar…" at bounding box center [890, 418] width 1327 height 731
click at [412, 315] on input "/women-to-watch#photos" at bounding box center [890, 317] width 1025 height 33
type input "/women-to-watch#photos"
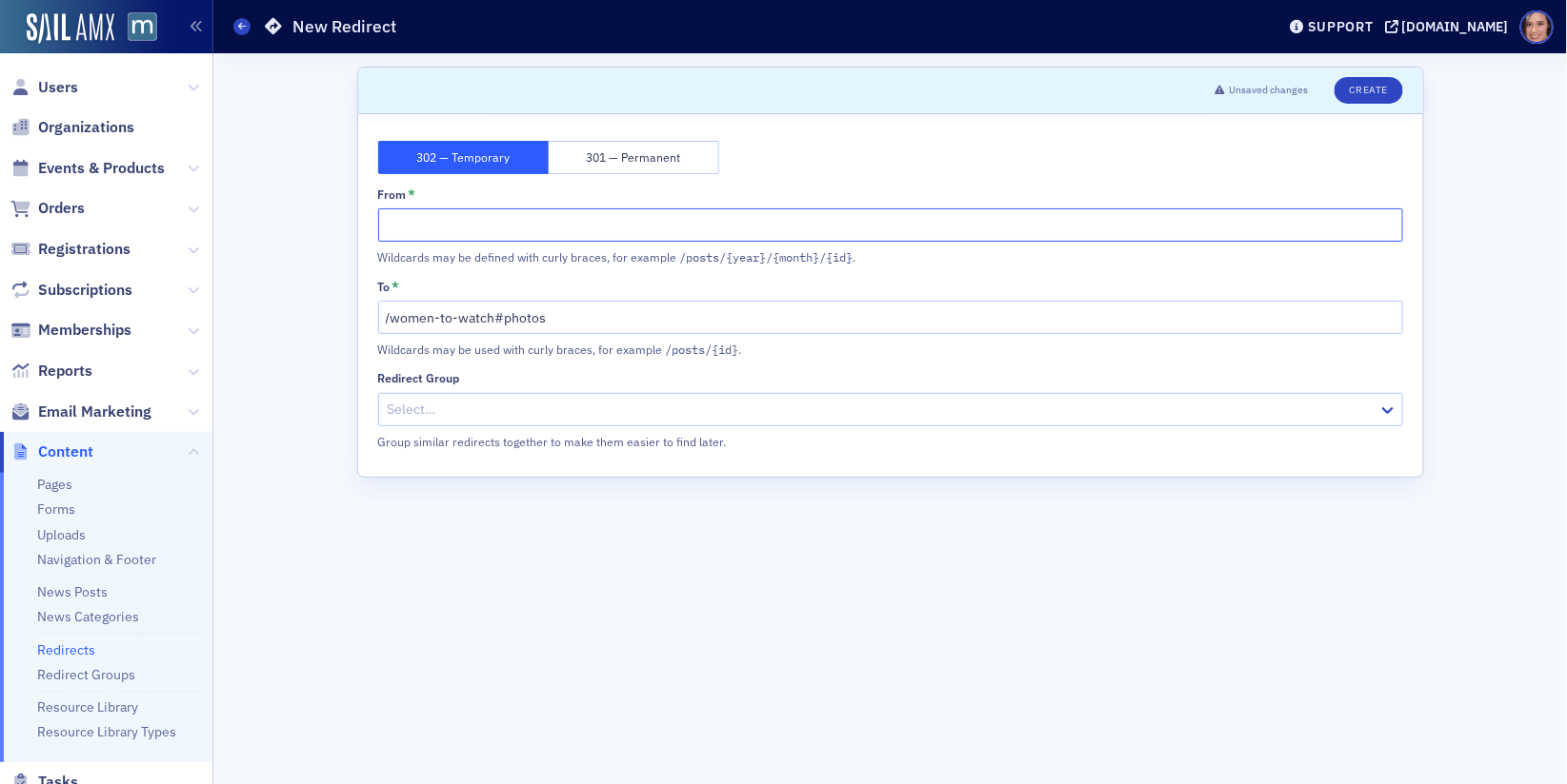
click at [417, 222] on input "From *" at bounding box center [890, 225] width 1025 height 33
paste input "/women-to-watch#photos"
click at [498, 224] on input "/women-to-watch#photos" at bounding box center [890, 225] width 1025 height 33
type input "/women-to-watch-photos"
click at [1367, 97] on button "Create" at bounding box center [1368, 91] width 68 height 27
